Goal: Use online tool/utility: Utilize a website feature to perform a specific function

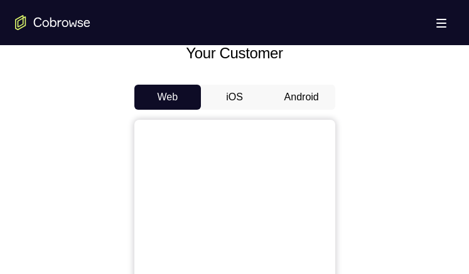
click at [290, 95] on button "Android" at bounding box center [301, 97] width 67 height 25
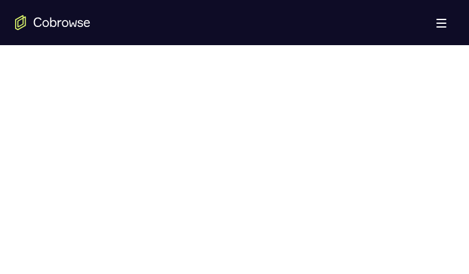
scroll to position [654, 0]
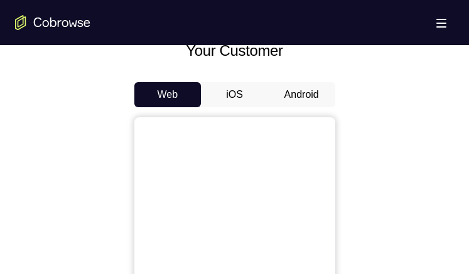
scroll to position [557, 0]
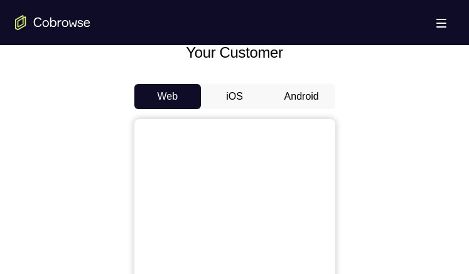
click at [290, 90] on button "Android" at bounding box center [301, 96] width 67 height 25
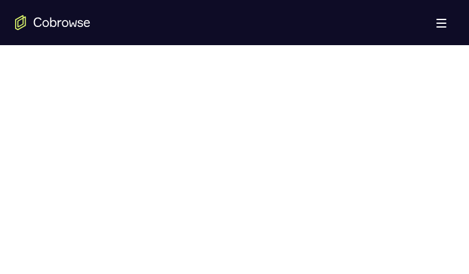
scroll to position [670, 0]
